Goal: Task Accomplishment & Management: Use online tool/utility

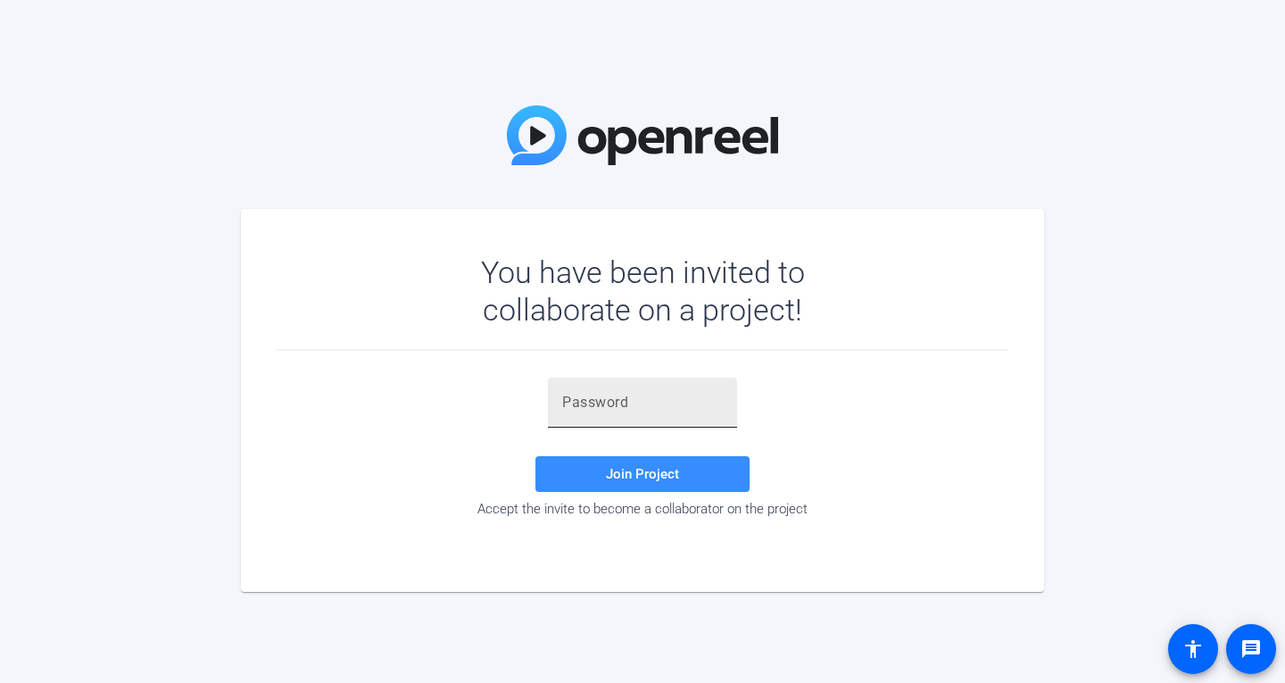
click at [582, 400] on input "text" at bounding box center [642, 402] width 161 height 21
type input "dg{P!N"
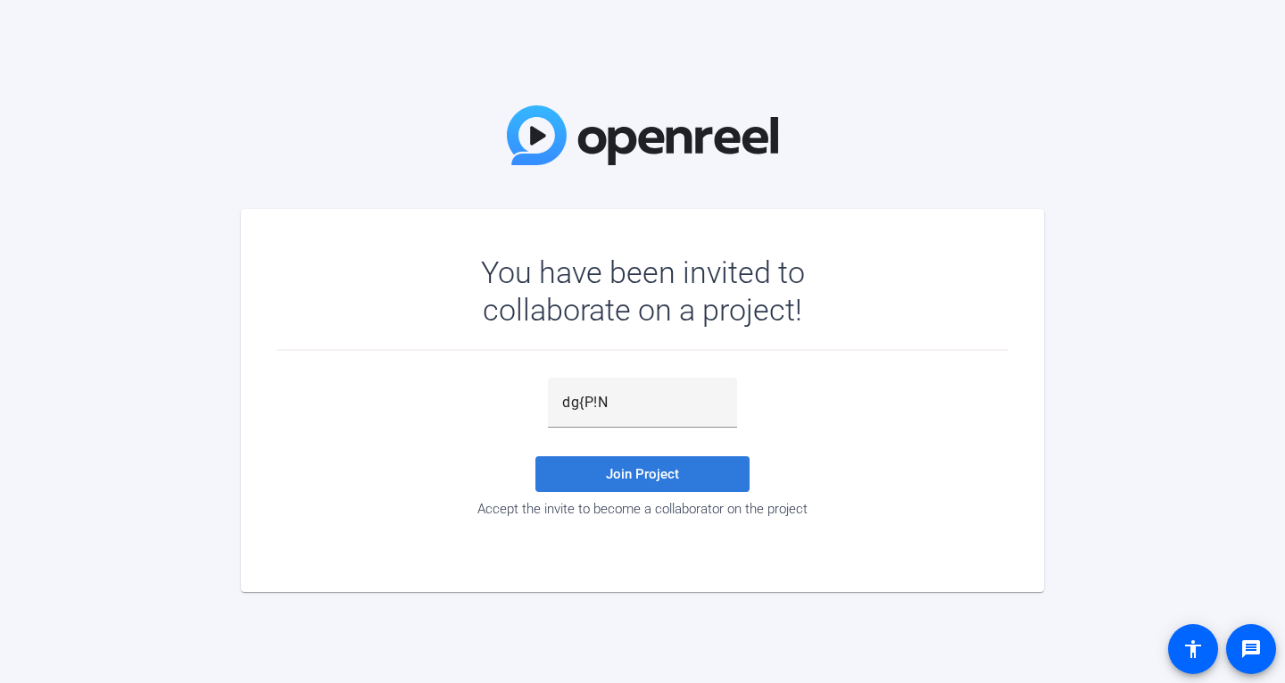
click at [625, 472] on span "Join Project" at bounding box center [642, 474] width 73 height 16
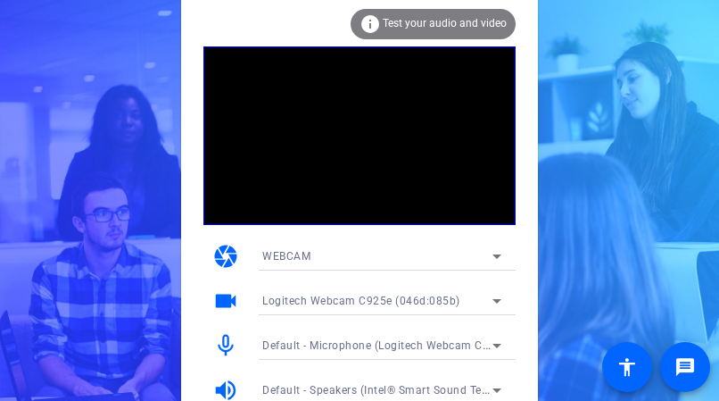
click at [402, 21] on span "Test your audio and video" at bounding box center [445, 23] width 124 height 12
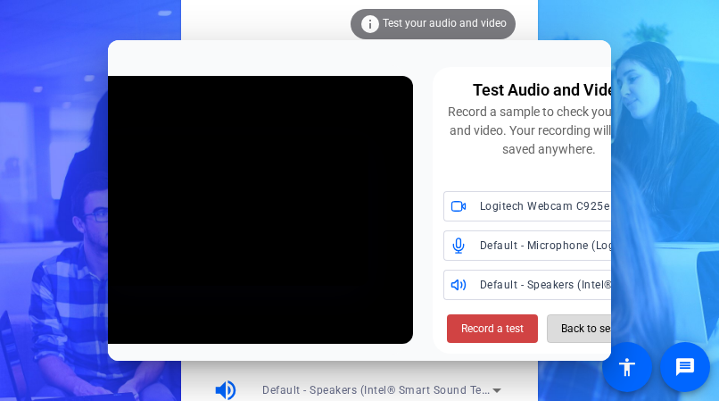
click at [585, 330] on span "Back to session" at bounding box center [598, 328] width 75 height 34
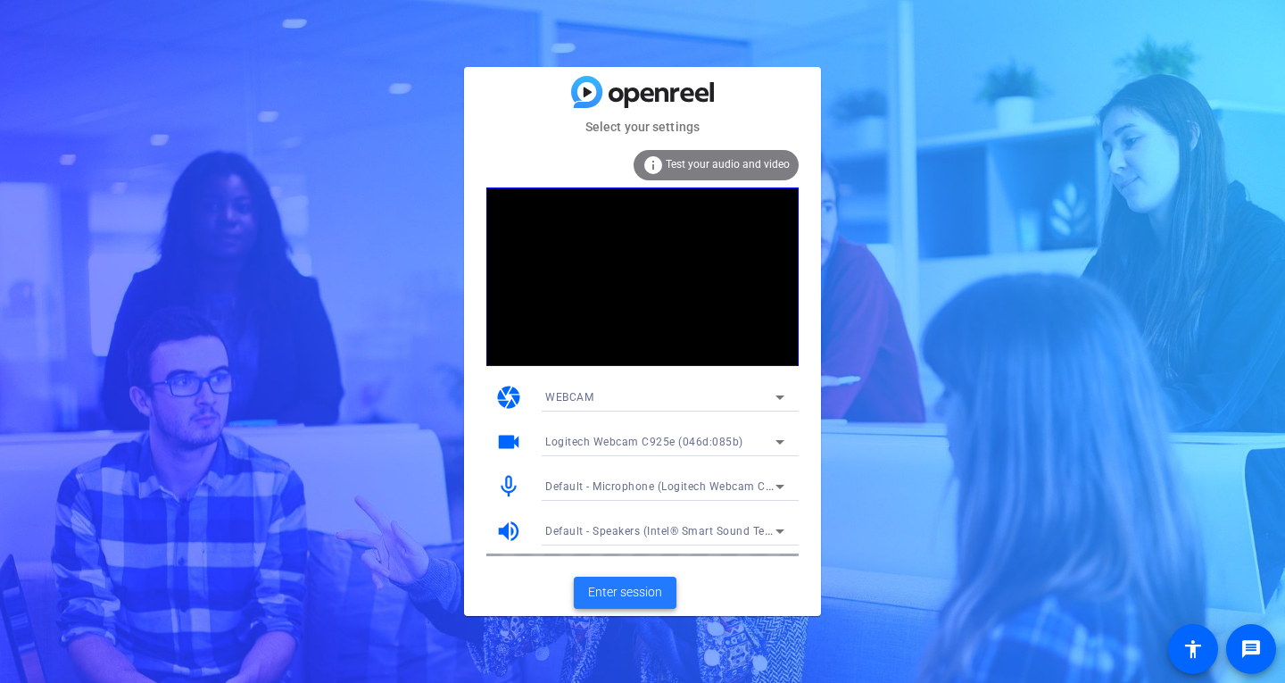
click at [621, 590] on span "Enter session" at bounding box center [625, 592] width 74 height 19
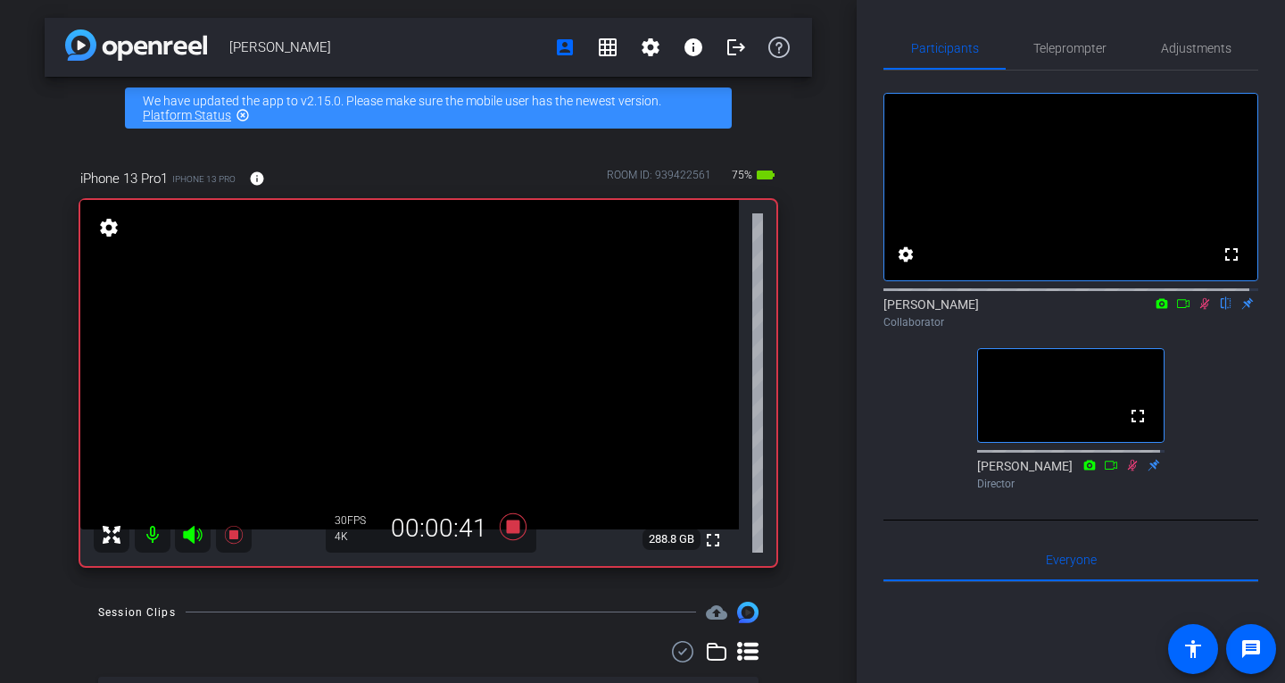
click at [154, 532] on mat-icon at bounding box center [153, 535] width 36 height 36
click at [154, 529] on mat-icon at bounding box center [153, 535] width 36 height 36
click at [152, 531] on mat-icon at bounding box center [153, 535] width 36 height 36
